Goal: Task Accomplishment & Management: Manage account settings

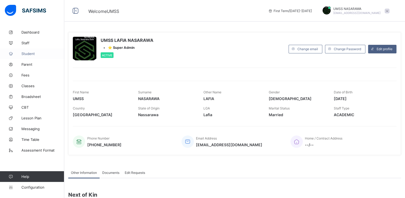
click at [31, 54] on span "Student" at bounding box center [42, 53] width 43 height 4
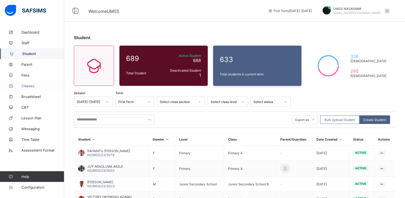
click at [25, 84] on span "Classes" at bounding box center [42, 86] width 43 height 4
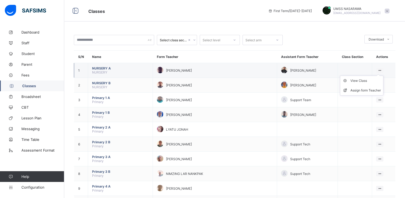
click at [382, 68] on icon at bounding box center [380, 70] width 5 height 4
click at [366, 80] on div "View Class" at bounding box center [366, 80] width 31 height 5
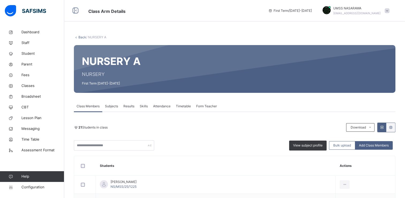
click at [202, 132] on div "21 Students in class Download Pdf Report Excel Report" at bounding box center [235, 127] width 322 height 10
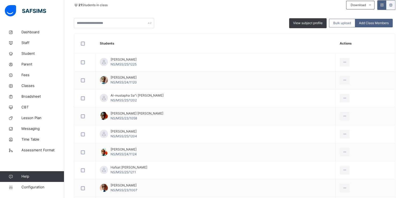
scroll to position [150, 0]
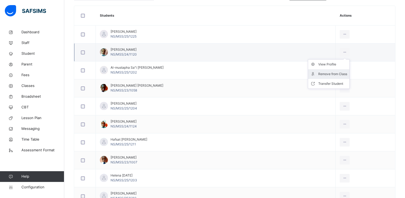
click at [326, 74] on div "Remove from Class" at bounding box center [332, 73] width 29 height 5
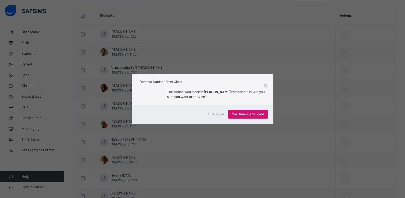
click at [254, 112] on span "Yes, Remove Student" at bounding box center [248, 114] width 32 height 5
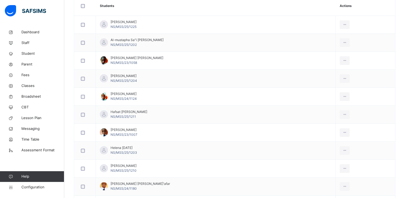
scroll to position [161, 0]
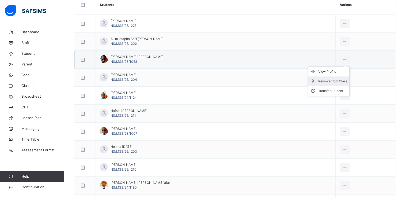
click at [331, 80] on div "Remove from Class" at bounding box center [332, 80] width 29 height 5
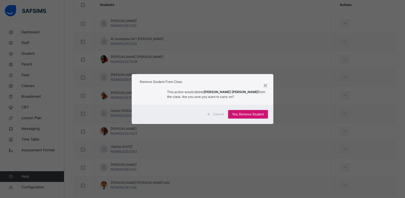
click at [257, 114] on span "Yes, Remove Student" at bounding box center [248, 114] width 32 height 5
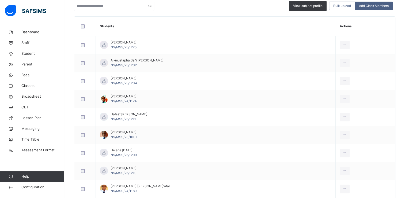
scroll to position [150, 0]
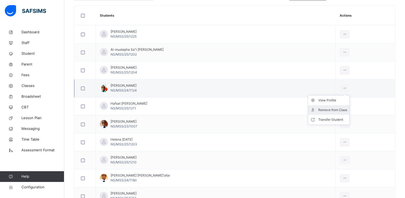
click at [324, 109] on div "Remove from Class" at bounding box center [332, 109] width 29 height 5
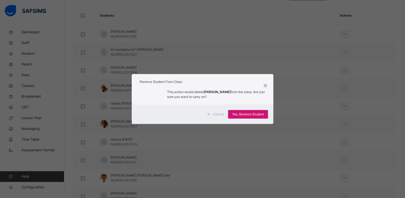
click at [264, 113] on span "Yes, Remove Student" at bounding box center [248, 114] width 32 height 5
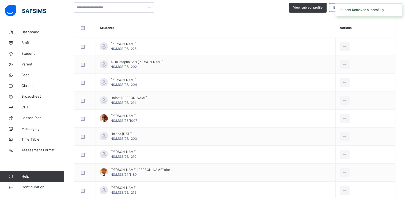
scroll to position [139, 0]
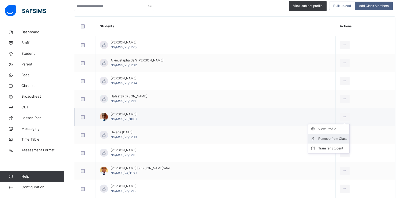
click at [325, 137] on div "Remove from Class" at bounding box center [332, 138] width 29 height 5
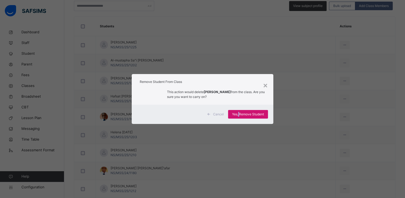
drag, startPoint x: 255, startPoint y: 114, endPoint x: 239, endPoint y: 115, distance: 15.6
click at [239, 115] on span "Yes, Remove Student" at bounding box center [248, 114] width 32 height 5
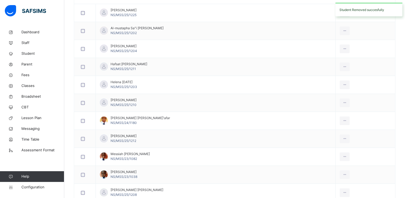
scroll to position [182, 0]
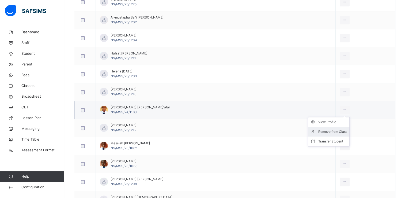
click at [326, 130] on div "Remove from Class" at bounding box center [332, 131] width 29 height 5
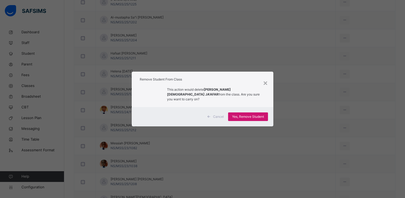
click at [266, 114] on div "Yes, Remove Student" at bounding box center [248, 116] width 40 height 9
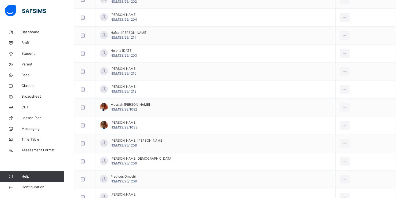
scroll to position [204, 0]
click at [327, 127] on div "Remove from Class" at bounding box center [332, 127] width 29 height 5
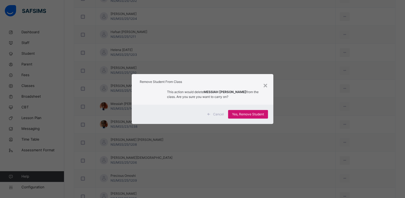
click at [254, 113] on span "Yes, Remove Student" at bounding box center [248, 114] width 32 height 5
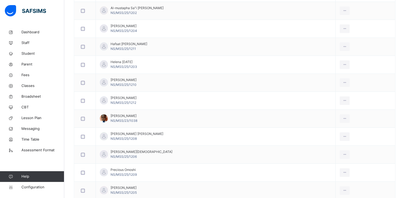
scroll to position [193, 0]
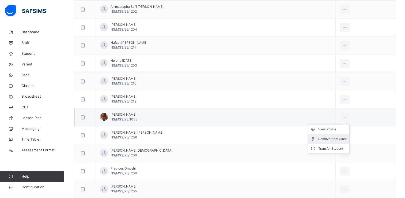
click at [323, 139] on div "Remove from Class" at bounding box center [332, 138] width 29 height 5
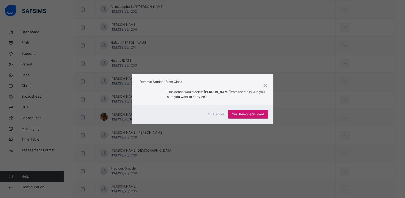
click at [264, 117] on div "Yes, Remove Student" at bounding box center [248, 114] width 40 height 9
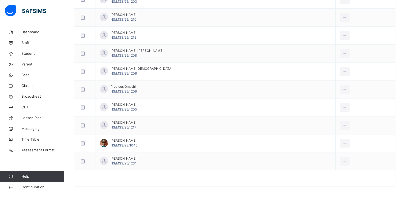
scroll to position [257, 0]
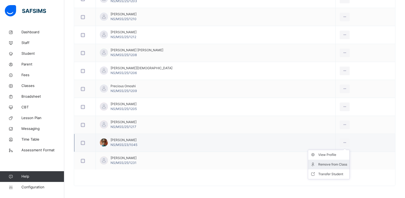
click at [334, 162] on div "Remove from Class" at bounding box center [332, 164] width 29 height 5
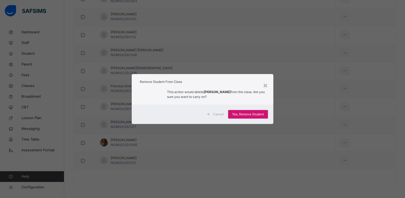
click at [256, 114] on span "Yes, Remove Student" at bounding box center [248, 114] width 32 height 5
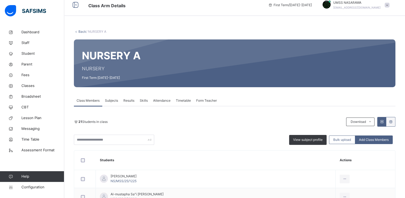
scroll to position [4, 0]
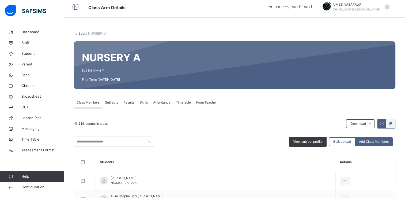
click at [84, 32] on link "Back" at bounding box center [82, 33] width 8 height 4
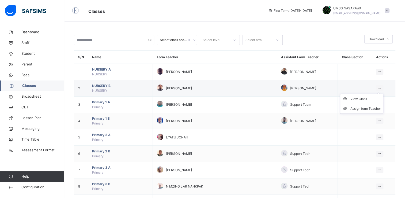
click at [382, 86] on icon at bounding box center [380, 88] width 5 height 4
click at [363, 100] on div "View Class" at bounding box center [366, 98] width 31 height 5
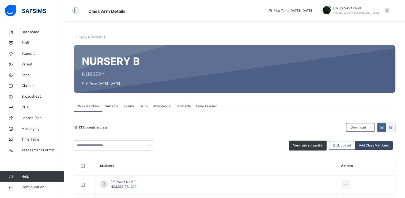
click at [379, 143] on span "Add Class Members" at bounding box center [374, 145] width 30 height 5
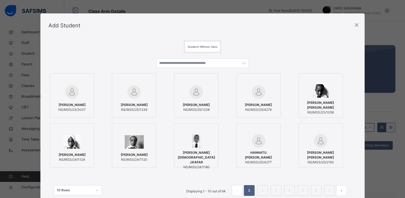
click at [80, 138] on div at bounding box center [72, 142] width 39 height 16
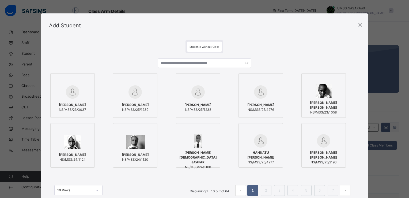
click at [140, 126] on div at bounding box center [135, 130] width 39 height 8
click at [206, 127] on div at bounding box center [198, 130] width 39 height 8
click at [336, 82] on div at bounding box center [324, 80] width 39 height 8
click at [357, 127] on div "[PERSON_NAME] [PERSON_NAME] NS/MSS/25/2193" at bounding box center [330, 145] width 57 height 44
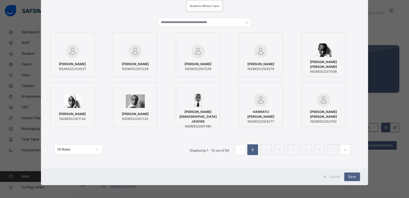
scroll to position [41, 0]
click at [353, 175] on span "Save" at bounding box center [352, 176] width 8 height 5
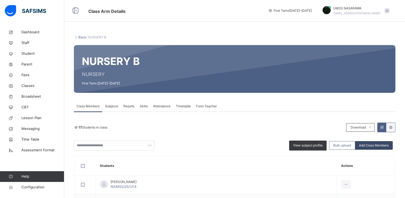
click at [378, 144] on span "Add Class Members" at bounding box center [374, 145] width 30 height 5
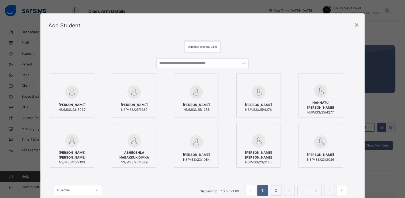
click at [277, 191] on link "2" at bounding box center [275, 190] width 5 height 7
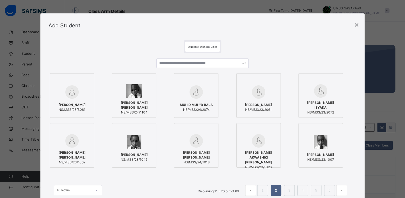
click at [142, 138] on div at bounding box center [134, 142] width 39 height 16
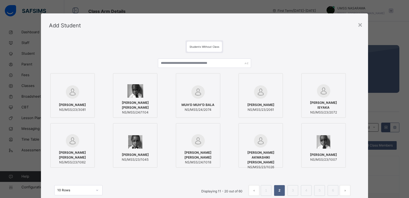
click at [334, 128] on div at bounding box center [324, 130] width 39 height 8
drag, startPoint x: 334, startPoint y: 128, endPoint x: 335, endPoint y: 141, distance: 12.9
drag, startPoint x: 335, startPoint y: 141, endPoint x: 351, endPoint y: 150, distance: 18.9
click at [351, 150] on div "HARUNA NAFIU NS/MSS/23/1007" at bounding box center [330, 145] width 57 height 44
click at [330, 142] on div at bounding box center [324, 142] width 39 height 16
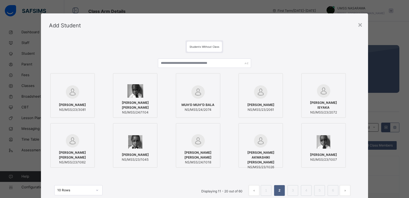
click at [360, 164] on div "Students Without Class [PERSON_NAME] NS/MSS/23/3081 [PERSON_NAME] [PERSON_NAME]…" at bounding box center [204, 122] width 327 height 171
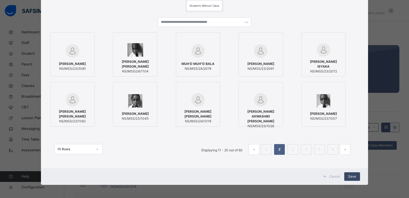
click at [353, 177] on span "Save" at bounding box center [352, 176] width 8 height 5
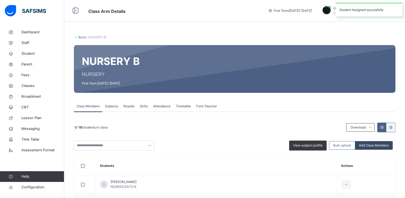
click at [367, 144] on span "Add Class Members" at bounding box center [374, 145] width 30 height 5
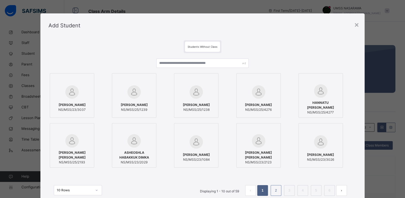
click at [278, 190] on link "2" at bounding box center [275, 190] width 5 height 7
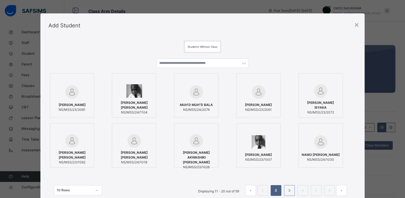
click at [287, 191] on link "3" at bounding box center [289, 190] width 5 height 7
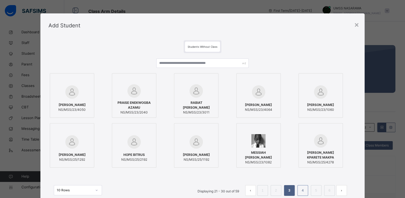
click at [303, 192] on link "4" at bounding box center [302, 190] width 5 height 7
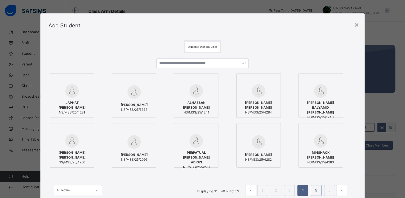
click at [318, 190] on link "5" at bounding box center [316, 190] width 5 height 7
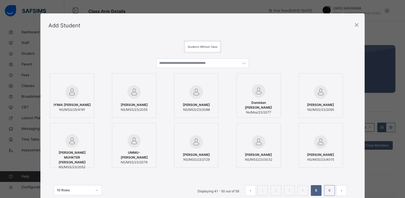
click at [330, 190] on link "6" at bounding box center [329, 190] width 5 height 7
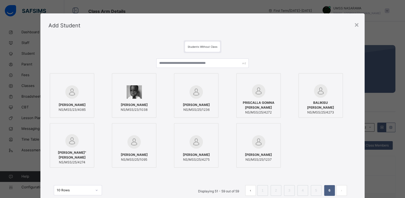
click at [146, 91] on div at bounding box center [134, 92] width 39 height 16
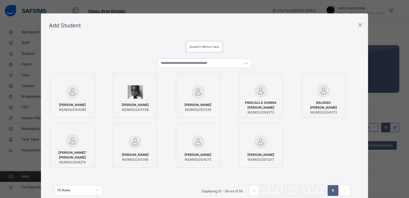
click at [347, 136] on div "[PERSON_NAME] NS/MSS/23/4085 [PERSON_NAME] NS/MSS/23/1038 [PERSON_NAME] NS/MSS/…" at bounding box center [204, 120] width 311 height 97
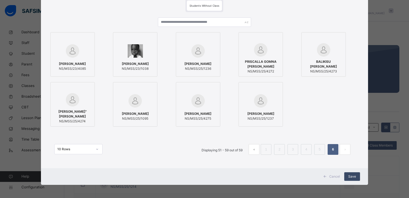
click at [354, 177] on span "Save" at bounding box center [352, 176] width 8 height 5
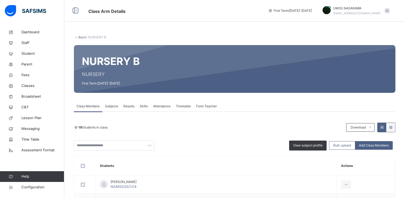
click at [80, 38] on link "Back" at bounding box center [82, 37] width 8 height 4
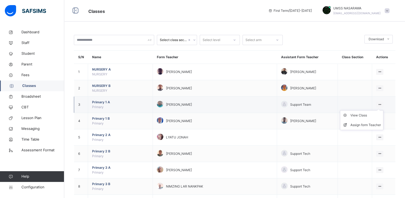
click at [382, 102] on icon at bounding box center [380, 104] width 5 height 4
click at [365, 115] on div "View Class" at bounding box center [366, 114] width 31 height 5
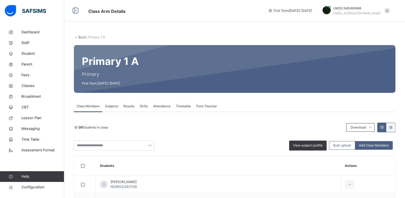
click at [208, 135] on div "39 Students in class Download Pdf Report Excel Report View subject profile Bulk…" at bounding box center [235, 136] width 322 height 28
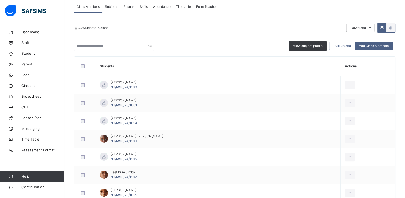
scroll to position [107, 0]
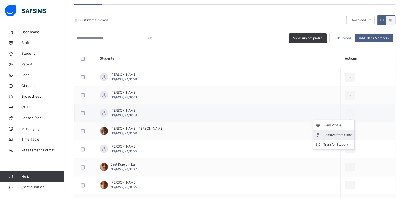
click at [324, 133] on div "Remove from Class" at bounding box center [338, 134] width 29 height 5
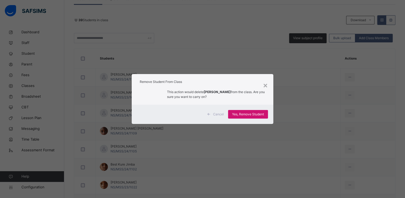
click at [254, 114] on span "Yes, Remove Student" at bounding box center [248, 114] width 32 height 5
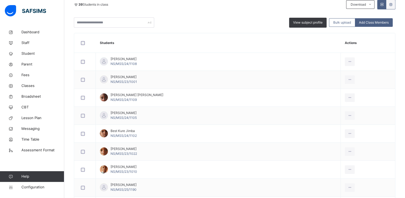
scroll to position [139, 0]
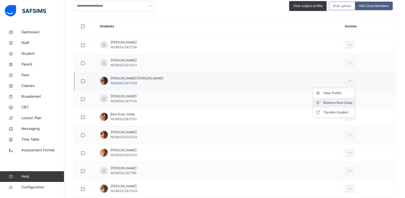
click at [324, 102] on div "Remove from Class" at bounding box center [338, 102] width 29 height 5
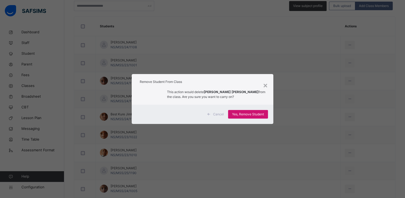
click at [252, 114] on span "Yes, Remove Student" at bounding box center [248, 114] width 32 height 5
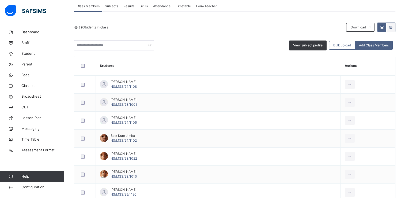
scroll to position [111, 0]
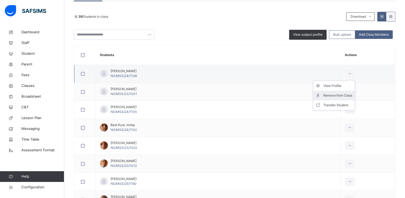
click at [324, 93] on div "Remove from Class" at bounding box center [338, 95] width 29 height 5
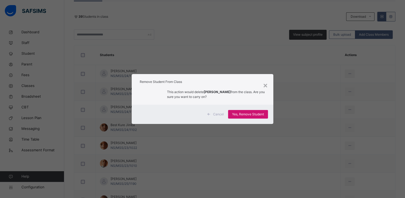
click at [251, 114] on span "Yes, Remove Student" at bounding box center [248, 114] width 32 height 5
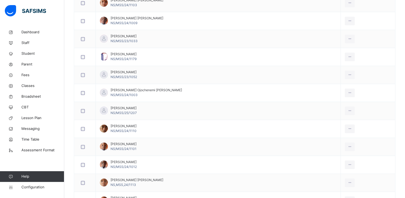
scroll to position [354, 0]
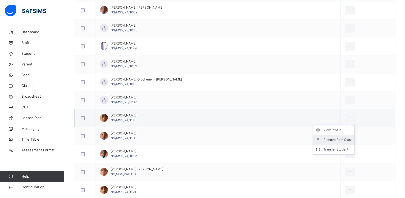
click at [324, 137] on div "Remove from Class" at bounding box center [338, 139] width 29 height 5
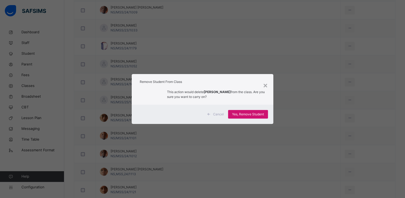
click at [263, 114] on span "Yes, Remove Student" at bounding box center [248, 114] width 32 height 5
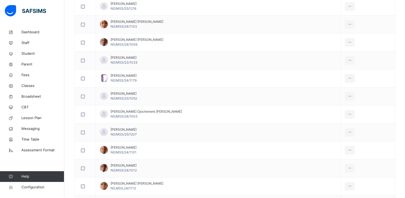
scroll to position [343, 0]
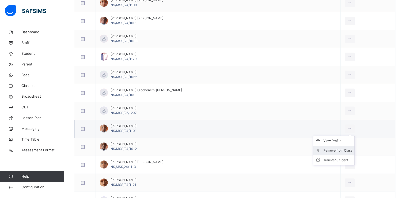
click at [324, 150] on div "Remove from Class" at bounding box center [338, 150] width 29 height 5
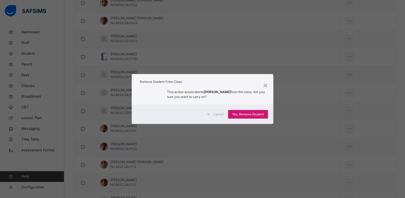
click at [264, 115] on span "Yes, Remove Student" at bounding box center [248, 114] width 32 height 5
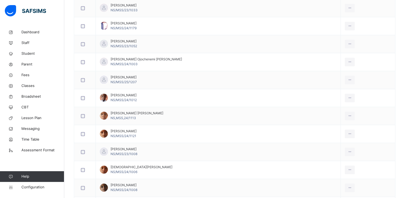
scroll to position [375, 0]
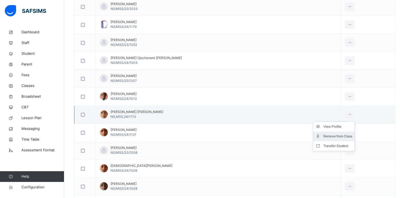
click at [324, 137] on div "Remove from Class" at bounding box center [338, 135] width 29 height 5
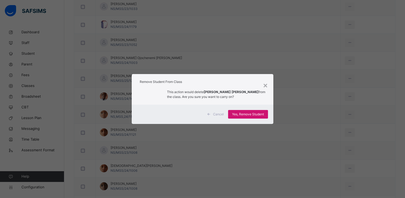
click at [258, 114] on span "Yes, Remove Student" at bounding box center [248, 114] width 32 height 5
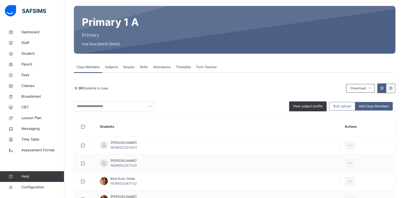
scroll to position [29, 0]
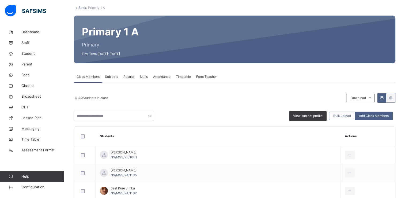
click at [80, 9] on link "Back" at bounding box center [82, 8] width 8 height 4
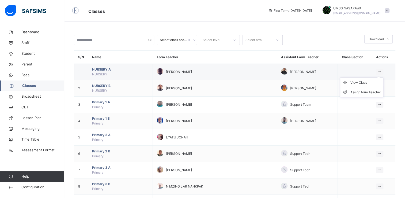
click at [382, 70] on icon at bounding box center [380, 72] width 5 height 4
click at [366, 82] on div "View Class" at bounding box center [366, 82] width 31 height 5
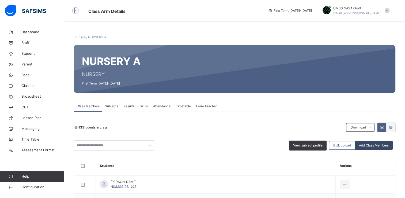
click at [376, 143] on span "Add Class Members" at bounding box center [374, 145] width 30 height 5
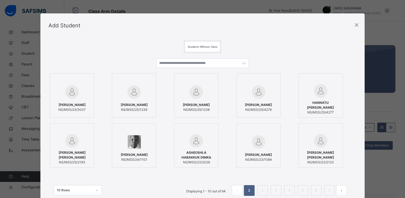
click at [151, 139] on div at bounding box center [134, 142] width 39 height 16
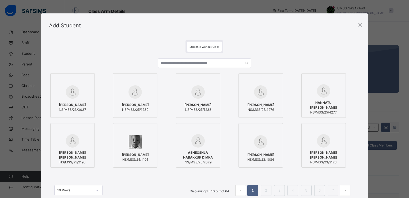
click at [355, 125] on div "[PERSON_NAME] [PERSON_NAME]/MSS/23/2123" at bounding box center [330, 145] width 57 height 44
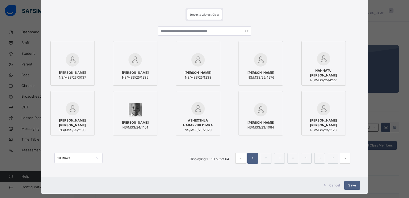
scroll to position [41, 0]
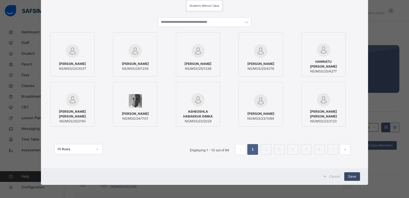
click at [352, 175] on span "Save" at bounding box center [352, 176] width 8 height 5
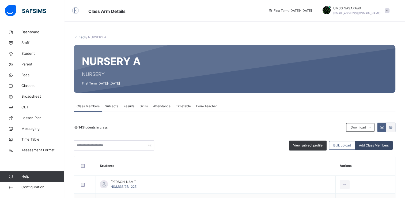
click at [373, 145] on span "Add Class Members" at bounding box center [374, 145] width 30 height 5
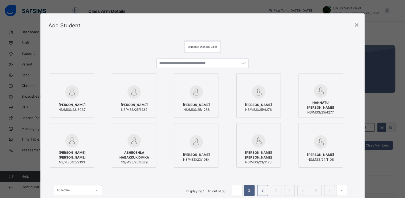
click at [260, 193] on link "2" at bounding box center [262, 190] width 5 height 7
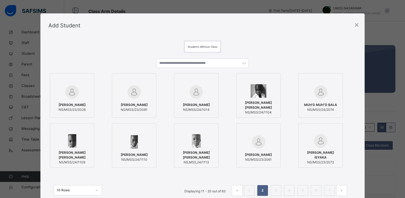
click at [142, 139] on div at bounding box center [134, 142] width 39 height 16
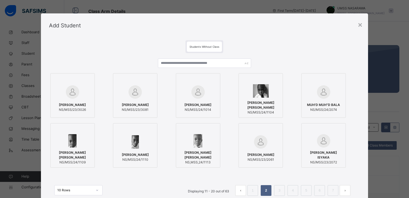
click at [83, 139] on div at bounding box center [72, 140] width 39 height 13
click at [214, 129] on div at bounding box center [198, 130] width 39 height 8
click at [355, 164] on div "[PERSON_NAME] ISYAKA NS/MSS/23/2072" at bounding box center [330, 145] width 57 height 44
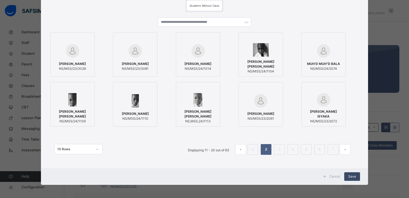
click at [349, 175] on span "Save" at bounding box center [352, 176] width 8 height 5
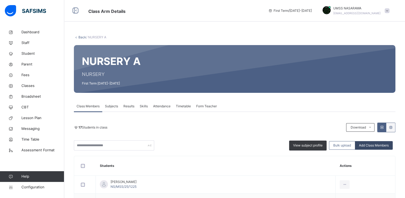
click at [368, 145] on span "Add Class Members" at bounding box center [374, 145] width 30 height 5
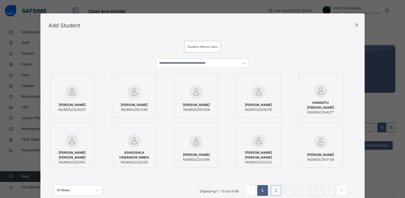
click at [278, 190] on link "2" at bounding box center [275, 190] width 5 height 7
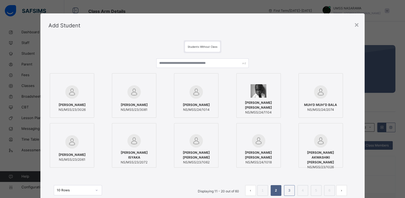
click at [291, 188] on link "3" at bounding box center [289, 190] width 5 height 7
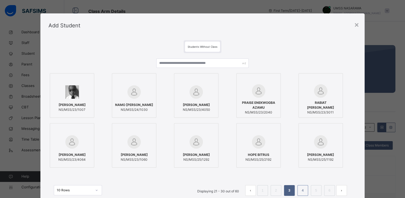
click at [300, 190] on li "4" at bounding box center [303, 190] width 11 height 11
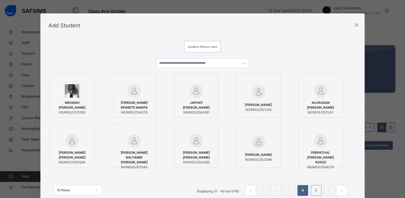
click at [315, 190] on link "5" at bounding box center [316, 190] width 5 height 7
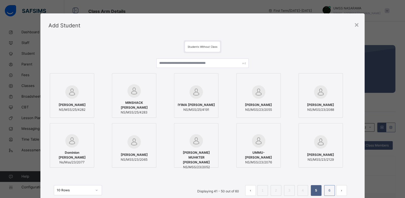
click at [329, 192] on link "6" at bounding box center [329, 190] width 5 height 7
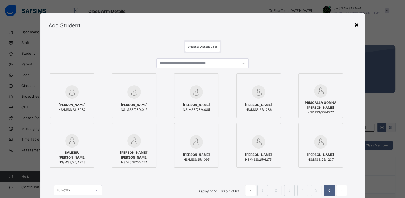
click at [356, 25] on div "×" at bounding box center [356, 24] width 5 height 11
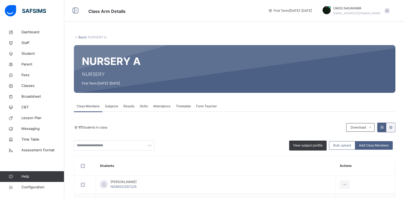
click at [237, 133] on div "17 Students in class Download Pdf Report Excel Report View subject profile Bulk…" at bounding box center [235, 136] width 322 height 28
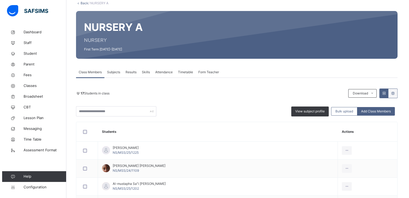
scroll to position [32, 0]
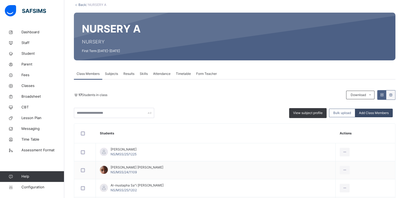
click at [378, 112] on span "Add Class Members" at bounding box center [374, 112] width 30 height 5
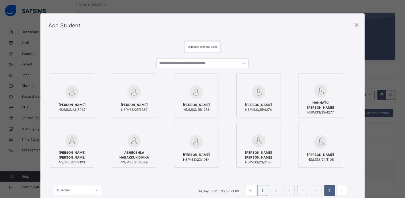
click at [265, 193] on link "1" at bounding box center [262, 190] width 5 height 7
click at [334, 133] on div at bounding box center [321, 130] width 39 height 8
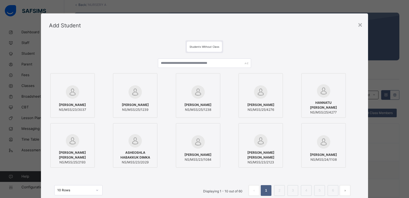
click at [357, 169] on div "[PERSON_NAME] NS/MSS/23/3037 [PERSON_NAME] NS/MSS/25/1239 [PERSON_NAME] NS/MSS/…" at bounding box center [204, 129] width 311 height 153
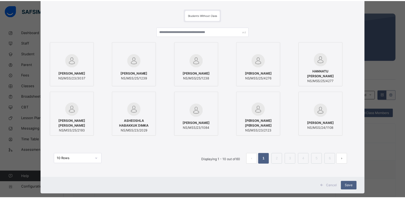
scroll to position [32, 0]
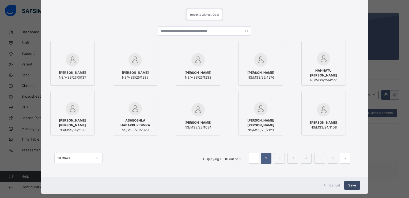
click at [352, 183] on span "Save" at bounding box center [352, 185] width 8 height 5
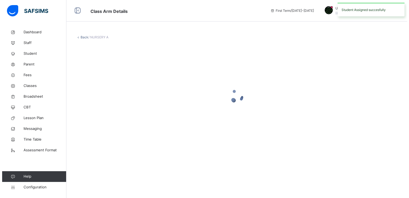
scroll to position [0, 0]
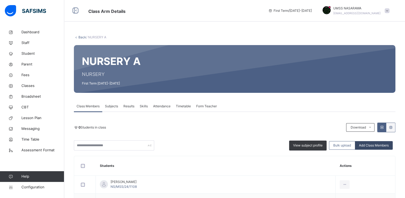
click at [373, 146] on span "Add Class Members" at bounding box center [374, 145] width 30 height 5
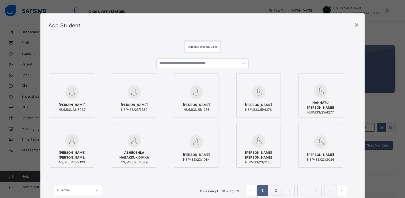
click at [277, 190] on link "2" at bounding box center [275, 190] width 5 height 7
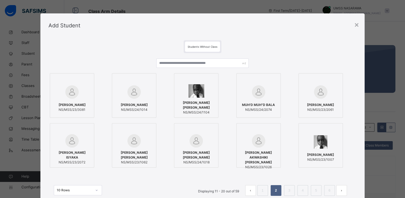
click at [139, 85] on div at bounding box center [134, 92] width 39 height 16
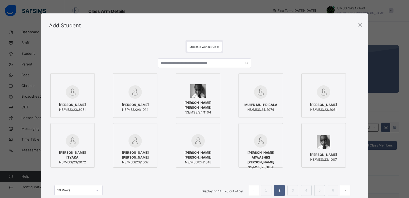
click at [355, 109] on div "[PERSON_NAME] NS/MSS/23/2061" at bounding box center [330, 95] width 57 height 44
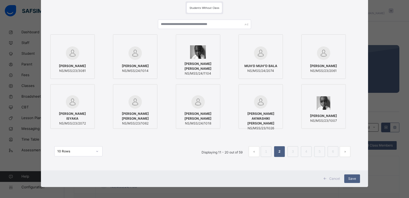
scroll to position [41, 0]
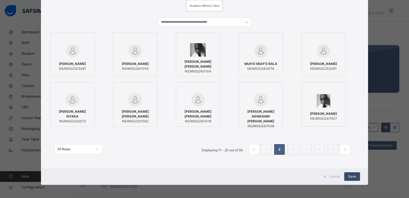
click at [351, 177] on span "Save" at bounding box center [352, 176] width 8 height 5
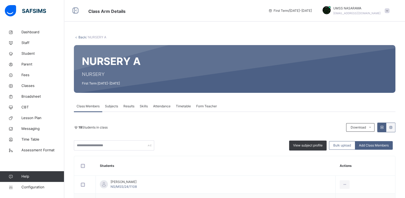
click at [81, 37] on link "Back" at bounding box center [82, 37] width 8 height 4
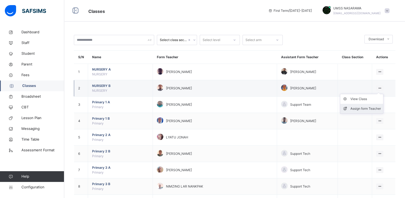
click at [371, 107] on div "Assign form Teacher" at bounding box center [366, 108] width 31 height 5
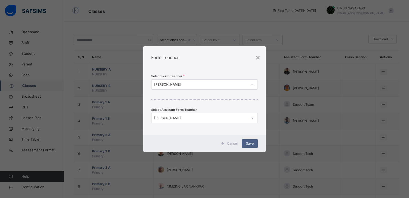
click at [251, 118] on icon at bounding box center [252, 117] width 3 height 5
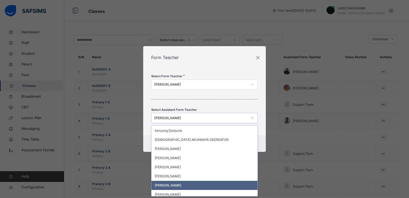
scroll to position [246, 0]
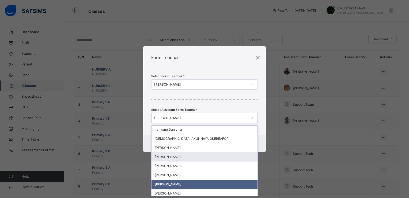
click at [197, 156] on div "[PERSON_NAME]" at bounding box center [205, 156] width 106 height 9
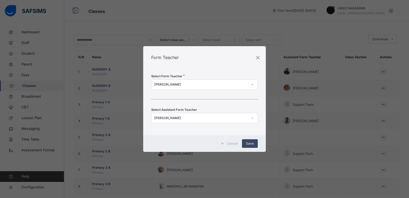
click at [247, 143] on span "Save" at bounding box center [250, 143] width 8 height 5
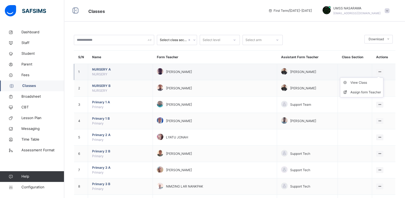
click at [380, 71] on icon at bounding box center [380, 72] width 5 height 4
click at [362, 91] on div "Assign form Teacher" at bounding box center [366, 91] width 31 height 5
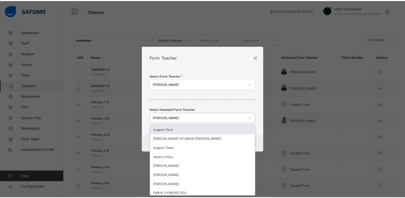
scroll to position [0, 0]
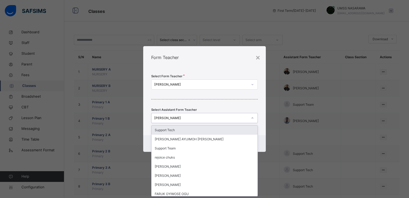
click at [253, 118] on icon at bounding box center [252, 117] width 3 height 5
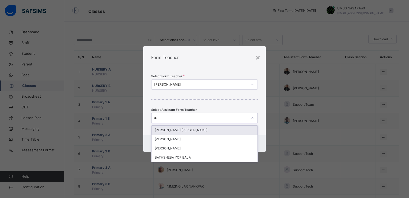
type input "***"
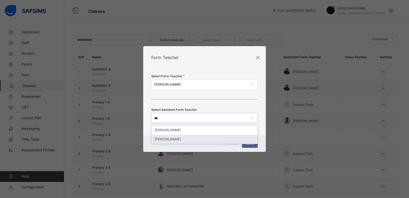
click at [216, 140] on div "[PERSON_NAME]" at bounding box center [205, 138] width 106 height 9
click at [250, 143] on span "Save" at bounding box center [250, 143] width 8 height 5
